Goal: Task Accomplishment & Management: Use online tool/utility

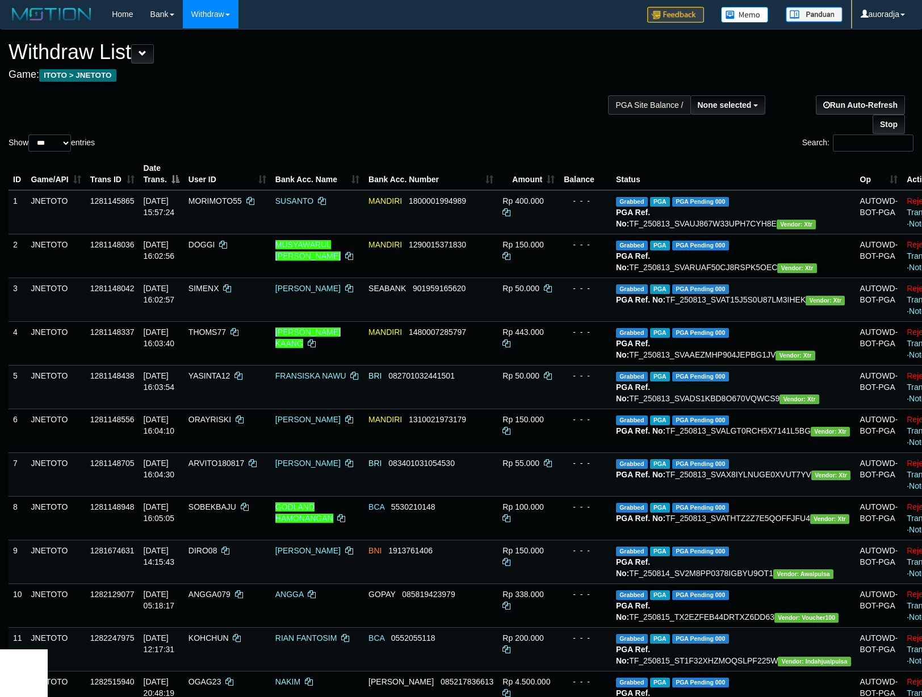
select select
select select "***"
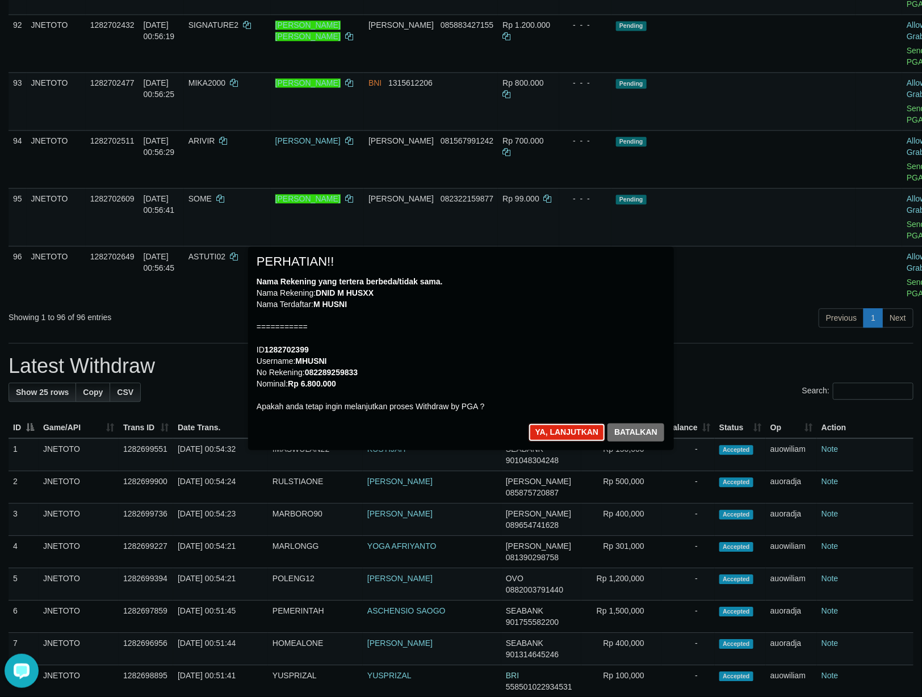
click at [554, 430] on button "Ya, lanjutkan" at bounding box center [567, 433] width 77 height 18
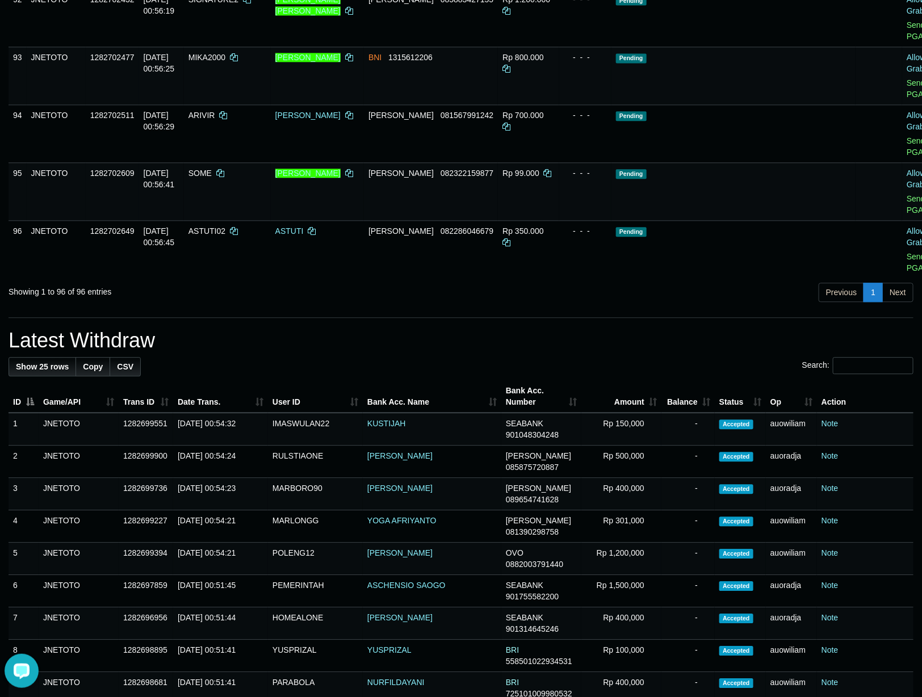
copy td "6.800.000"
copy td "Rp 6.800.000"
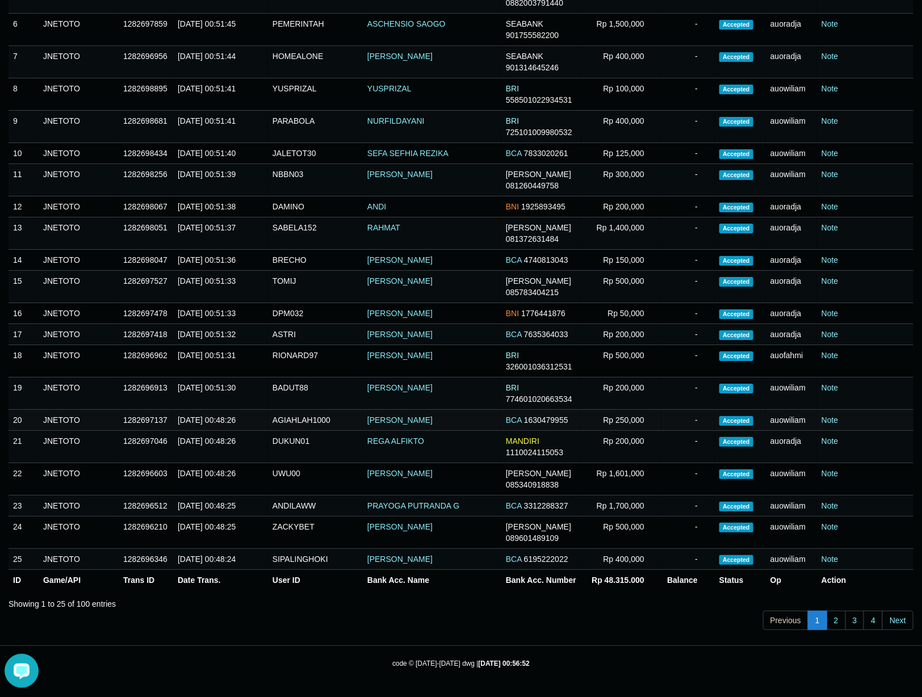
scroll to position [4657, 0]
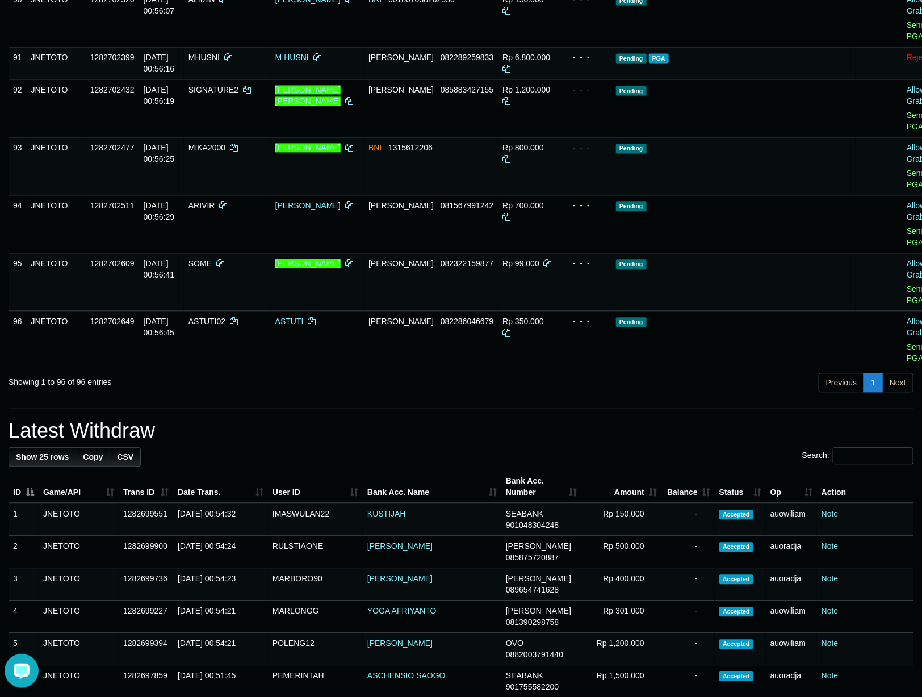
drag, startPoint x: 577, startPoint y: 334, endPoint x: 560, endPoint y: 340, distance: 18.0
copy icon
drag, startPoint x: 560, startPoint y: 340, endPoint x: 549, endPoint y: 347, distance: 13.9
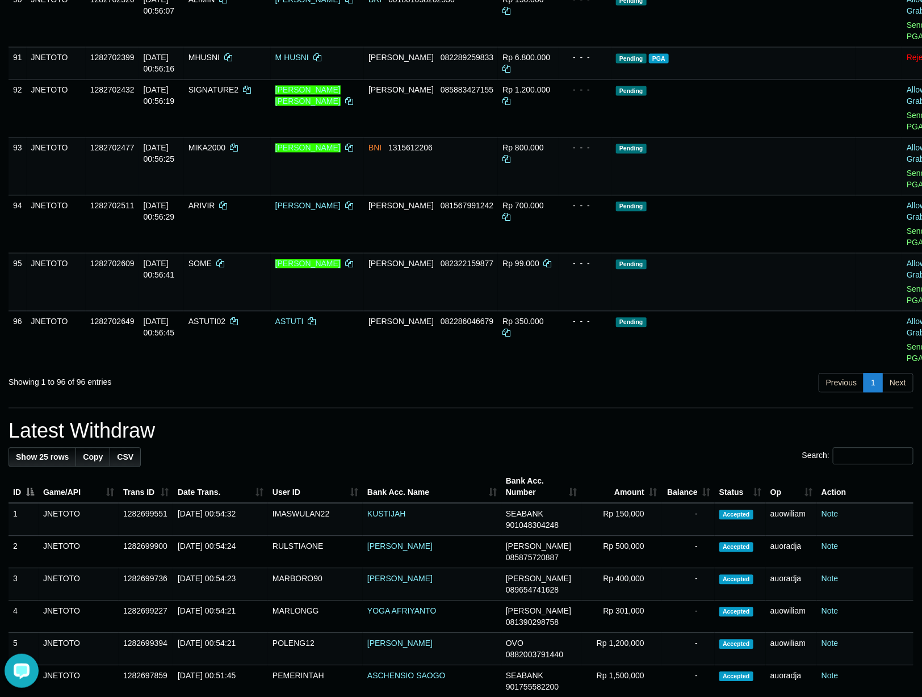
copy td "00"
copy td "1.000.000"
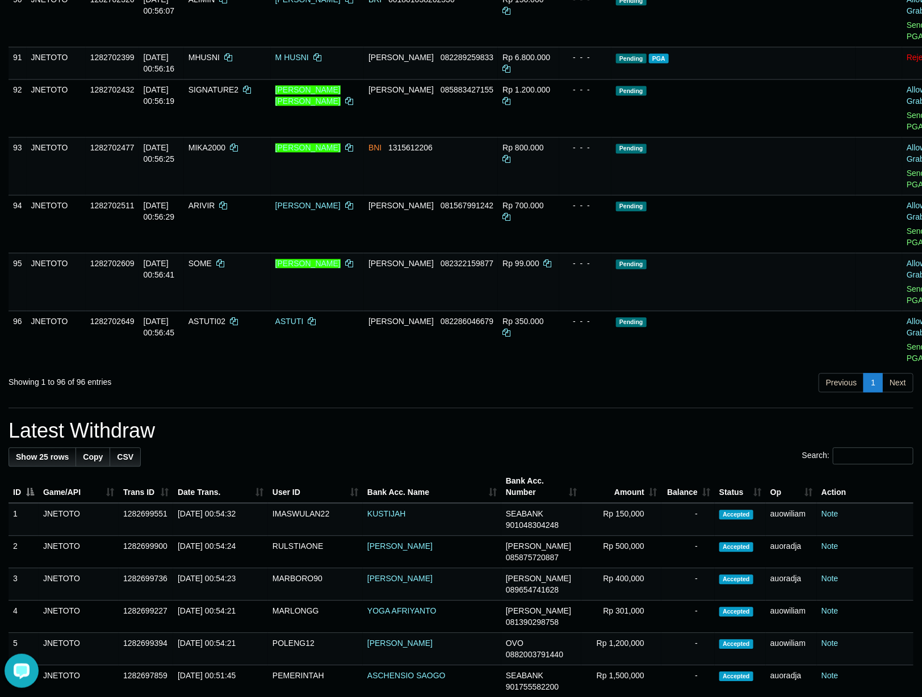
copy td "Rp 1.000.000"
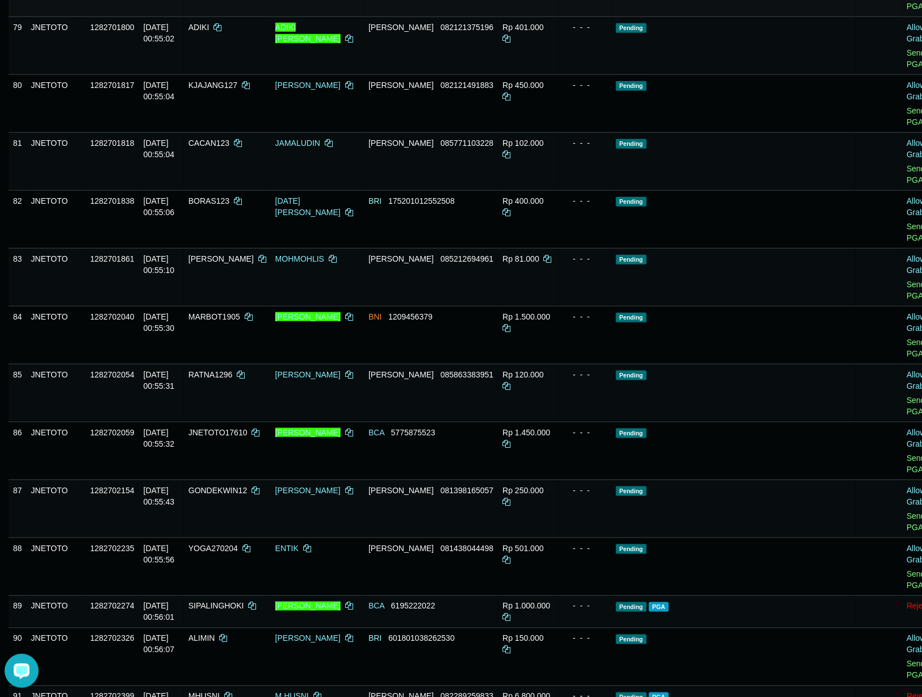
click at [907, 11] on link "Send PGA" at bounding box center [916, 0] width 19 height 20
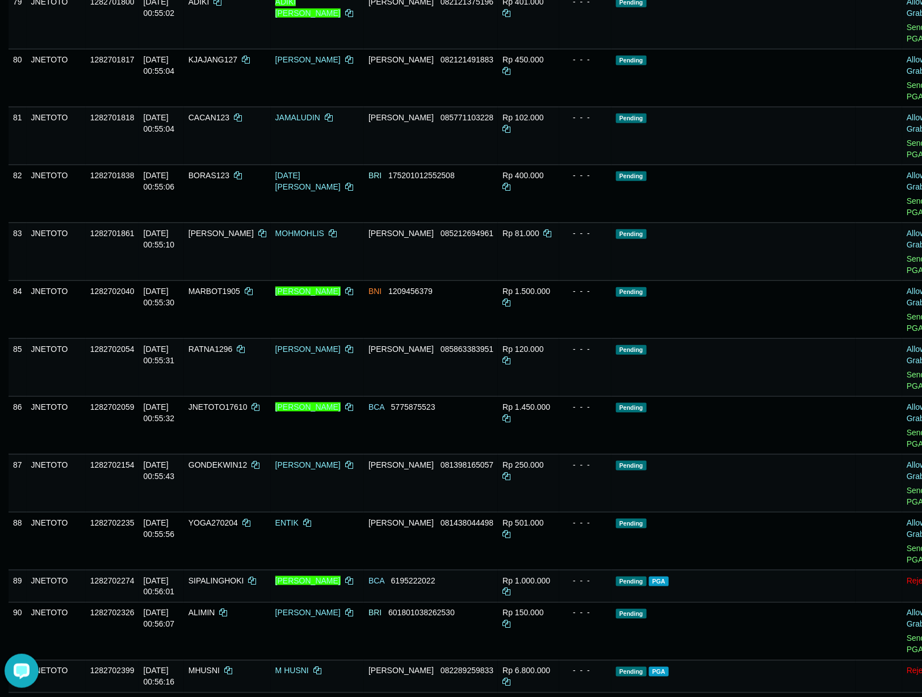
drag, startPoint x: 593, startPoint y: 297, endPoint x: 569, endPoint y: 338, distance: 47.3
drag, startPoint x: 569, startPoint y: 338, endPoint x: 547, endPoint y: 353, distance: 26.6
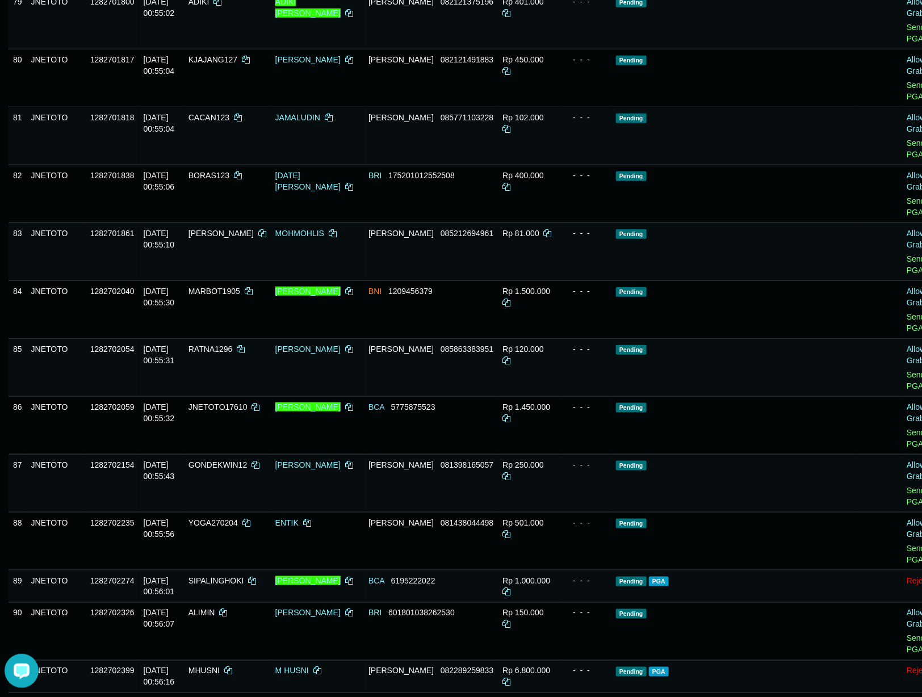
drag, startPoint x: 547, startPoint y: 353, endPoint x: 924, endPoint y: 399, distance: 379.8
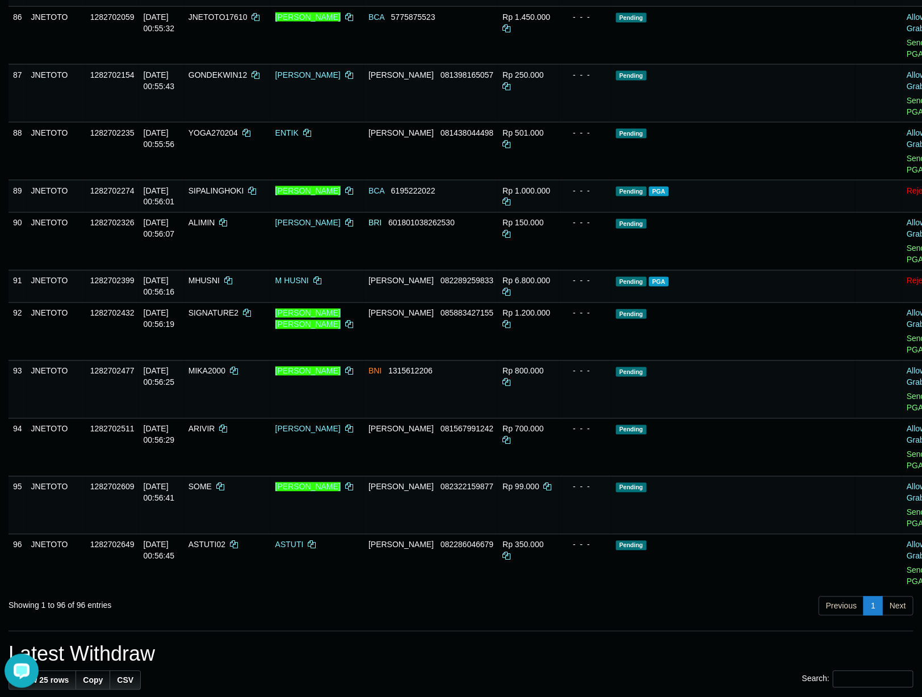
scroll to position [4444, 0]
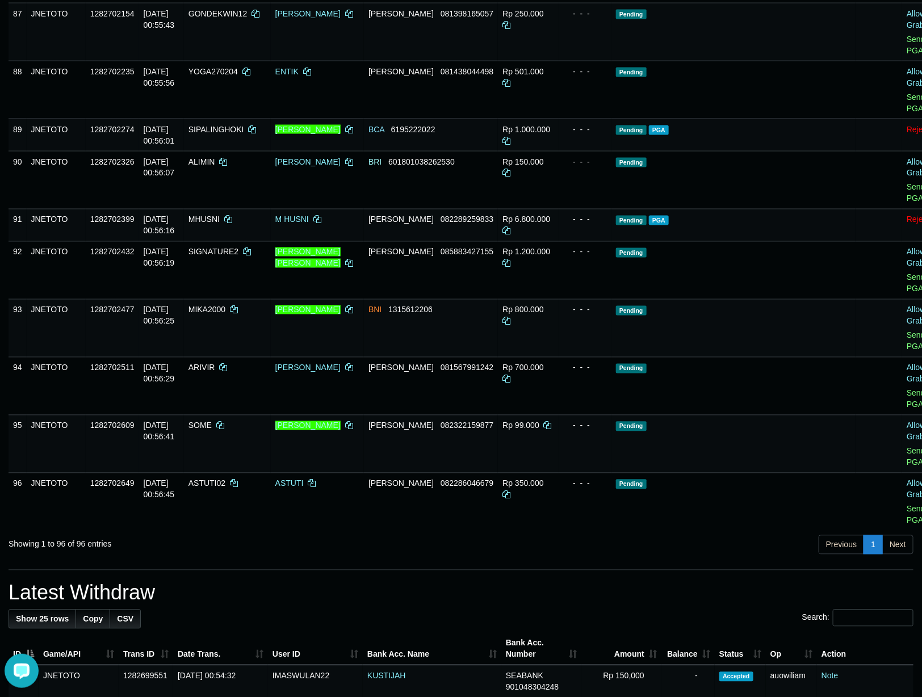
copy span "0"
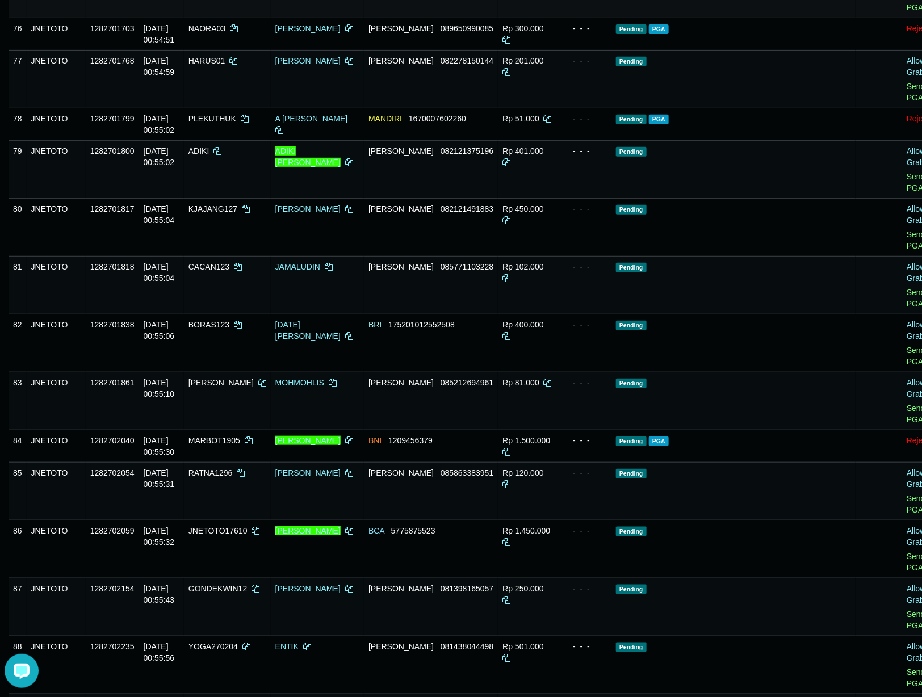
click at [907, 12] on link "Send PGA" at bounding box center [916, 1] width 19 height 20
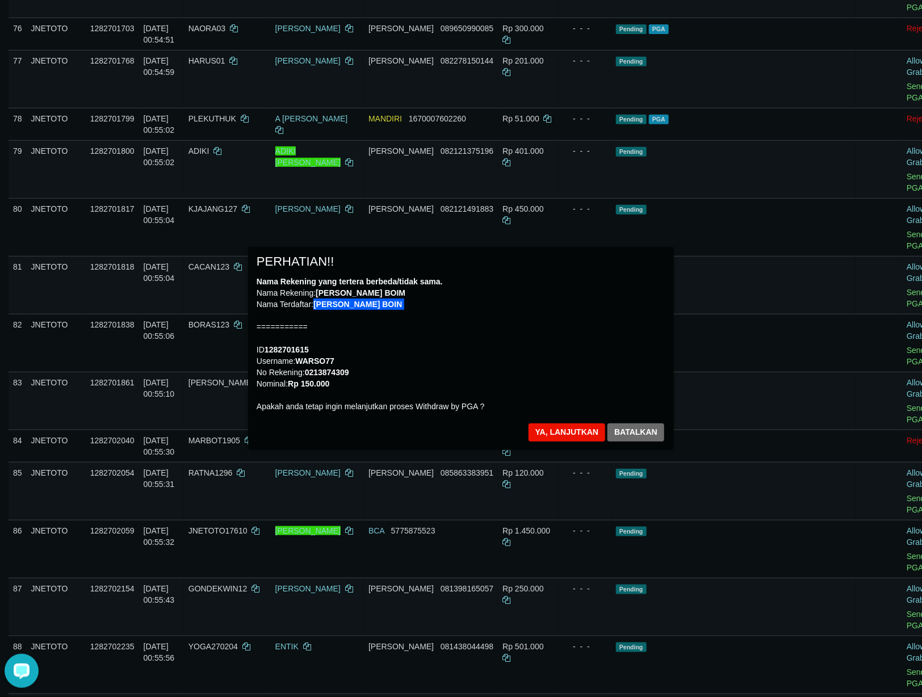
drag, startPoint x: 584, startPoint y: 308, endPoint x: 537, endPoint y: 324, distance: 50.3
click at [576, 313] on div "Nama Rekening yang tertera berbeda/tidak sama. Nama Rekening: [PERSON_NAME] BOI…" at bounding box center [461, 344] width 409 height 136
drag, startPoint x: 535, startPoint y: 329, endPoint x: 539, endPoint y: 353, distance: 24.6
click at [537, 346] on div "Nama Rekening yang tertera berbeda/tidak sama. Nama Rekening: [PERSON_NAME] BOI…" at bounding box center [461, 344] width 409 height 136
click at [564, 429] on button "Ya, lanjutkan" at bounding box center [567, 433] width 77 height 18
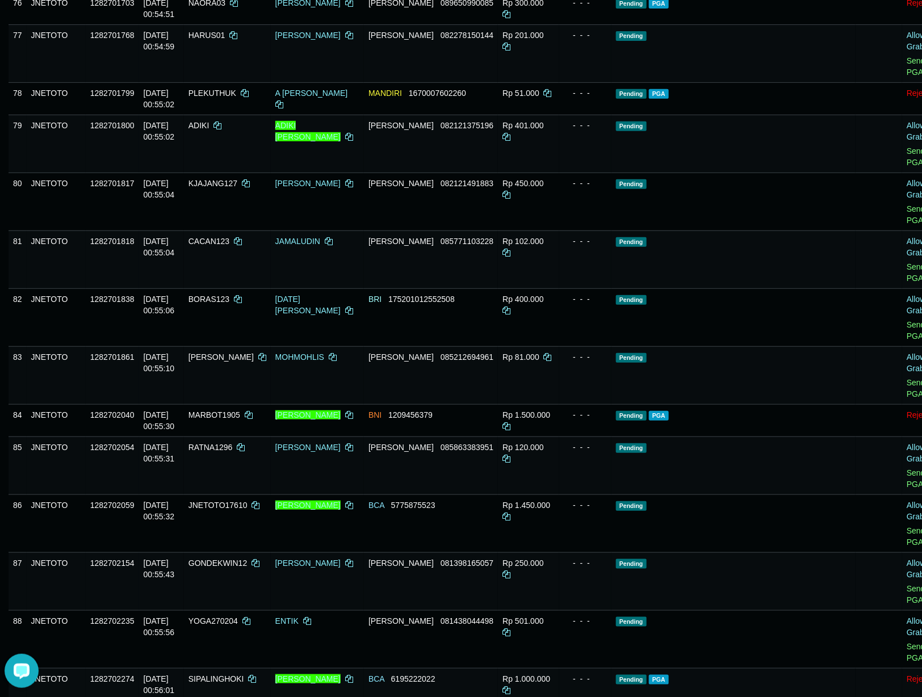
copy td "Rp 150.000"
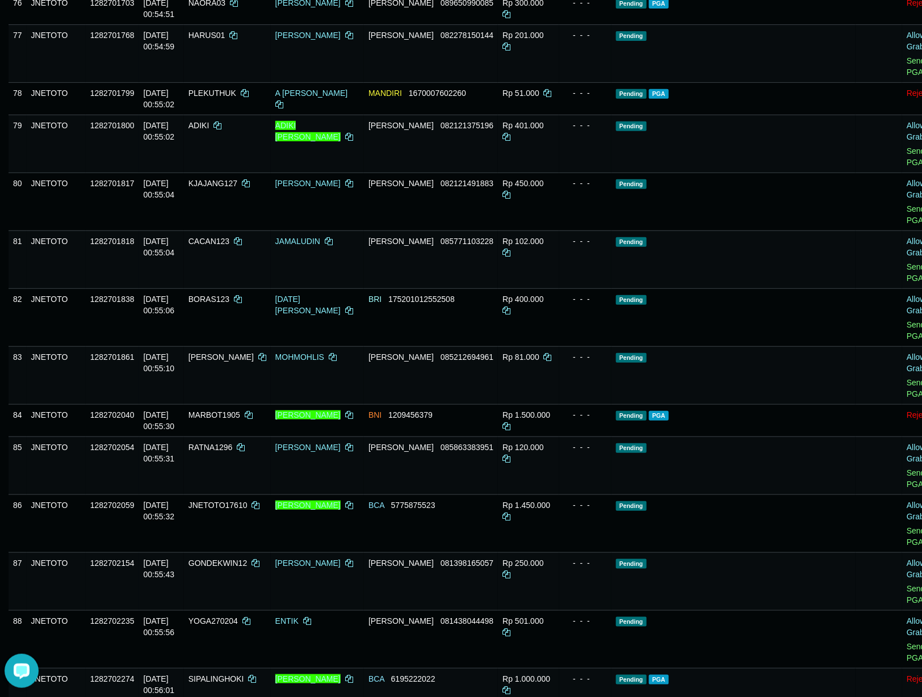
scroll to position [3488, 0]
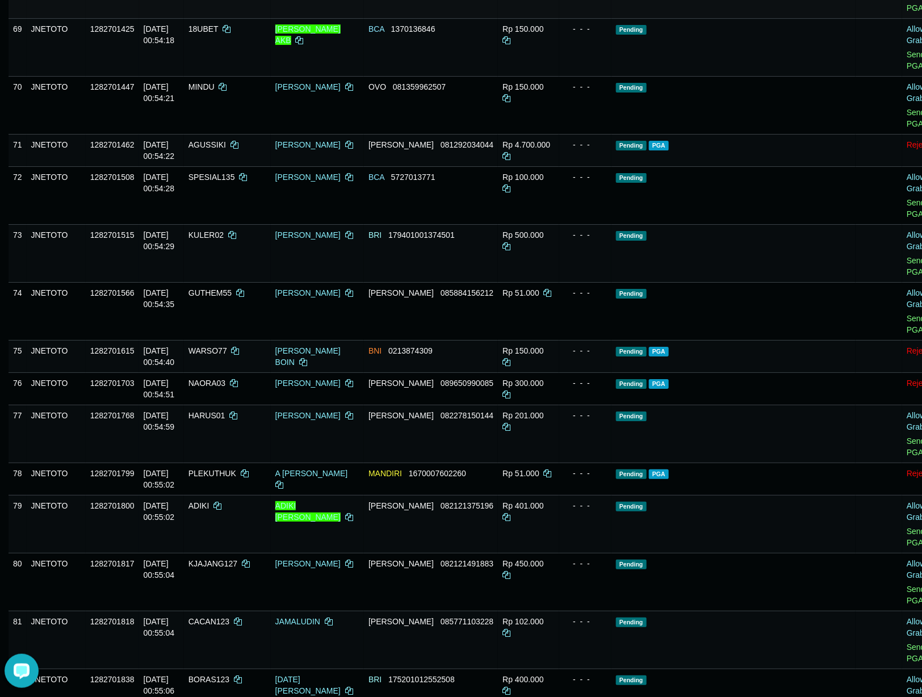
click at [907, 12] on link "Send PGA" at bounding box center [916, 2] width 19 height 20
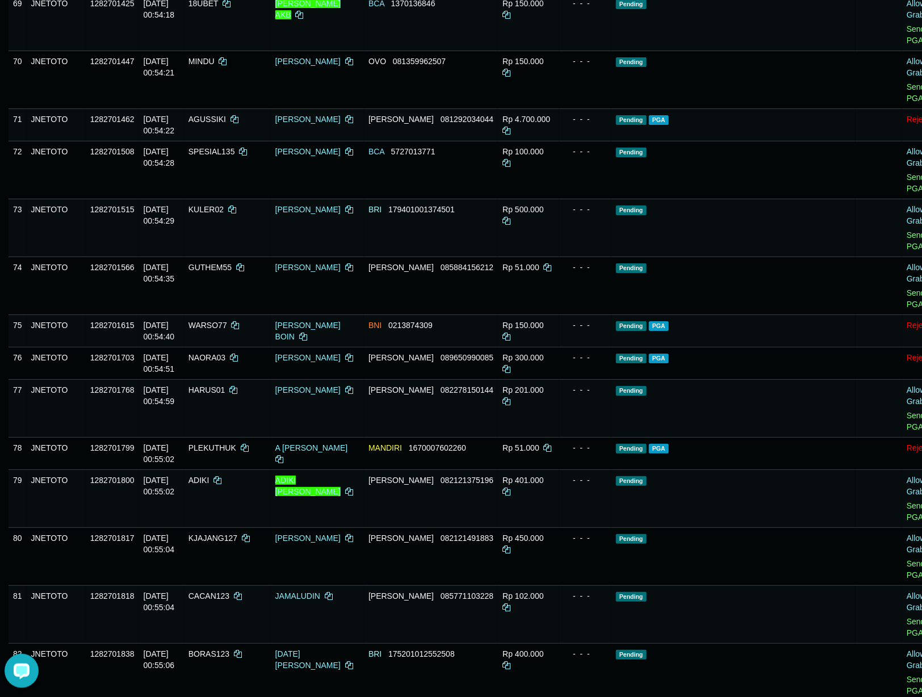
drag, startPoint x: 517, startPoint y: 319, endPoint x: 539, endPoint y: 314, distance: 22.7
drag, startPoint x: 539, startPoint y: 314, endPoint x: 540, endPoint y: 353, distance: 38.6
copy tbody "00 - - - Pending Allow Grab · Reject Send PGA · Note 68 JNETOTO 1282701233 [DAT…"
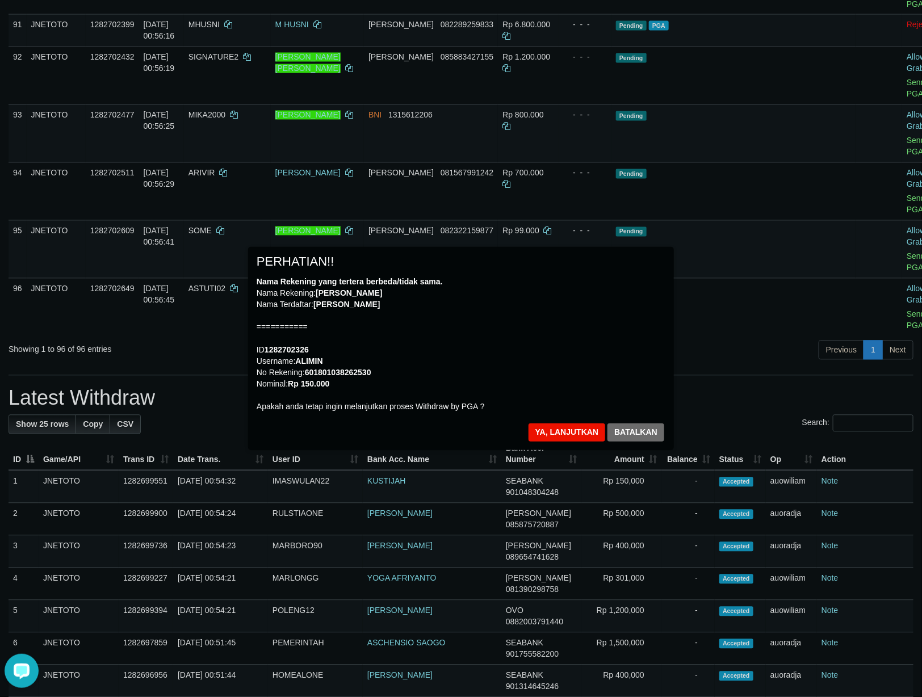
drag, startPoint x: 580, startPoint y: 294, endPoint x: 537, endPoint y: 346, distance: 67.4
click at [571, 297] on div "Nama Rekening yang tertera berbeda/tidak sama. Nama Rekening: [PERSON_NAME] Nam…" at bounding box center [461, 344] width 409 height 136
click at [572, 445] on div "Ya, lanjutkan Batalkan" at bounding box center [596, 437] width 138 height 27
click at [572, 437] on button "Ya, lanjutkan" at bounding box center [567, 433] width 77 height 18
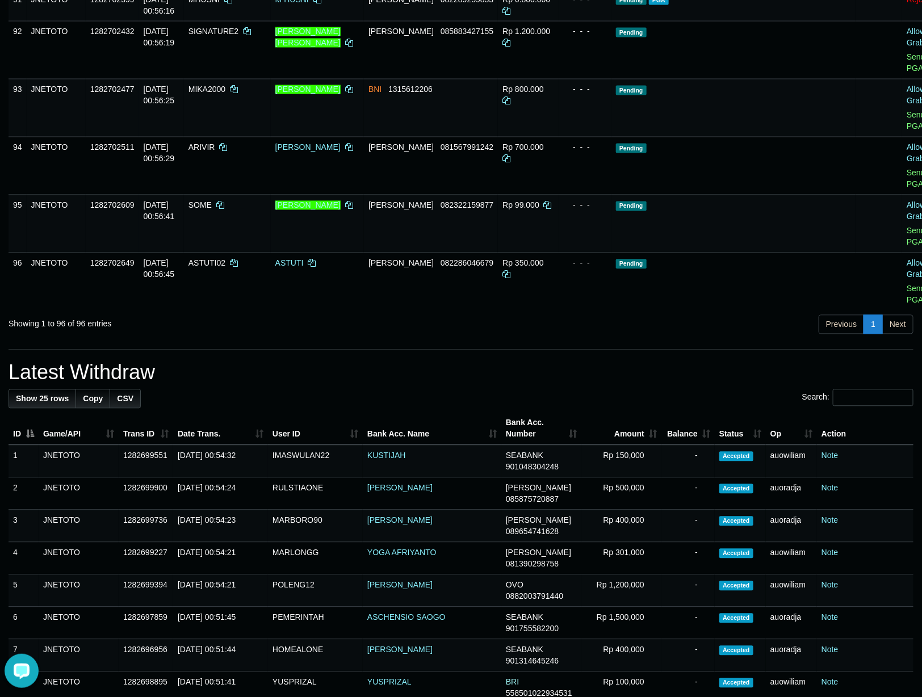
drag, startPoint x: 535, startPoint y: 349, endPoint x: 535, endPoint y: 355, distance: 5.7
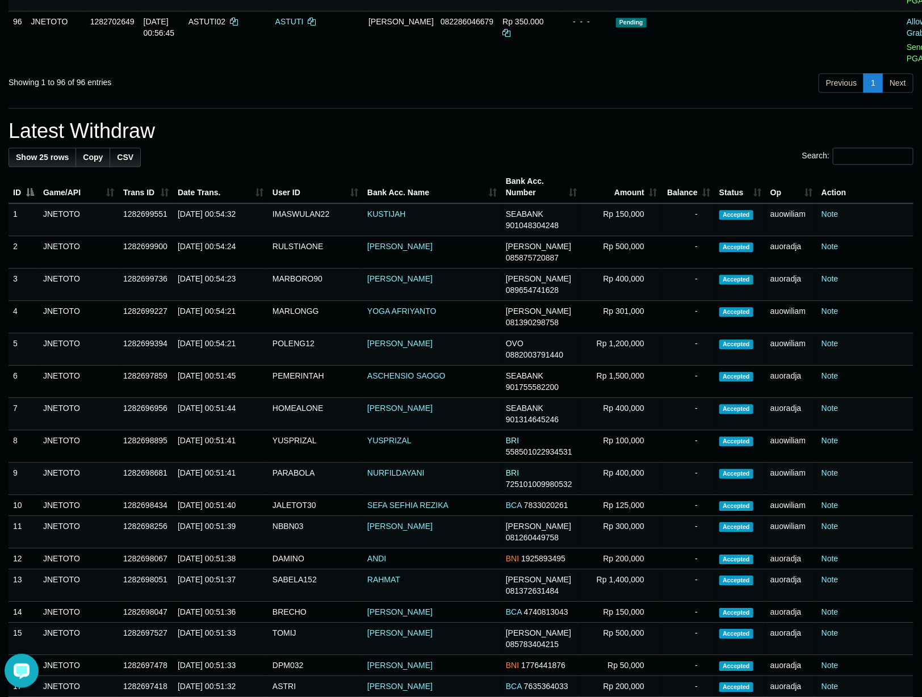
scroll to position [4817, 0]
